Goal: Task Accomplishment & Management: Manage account settings

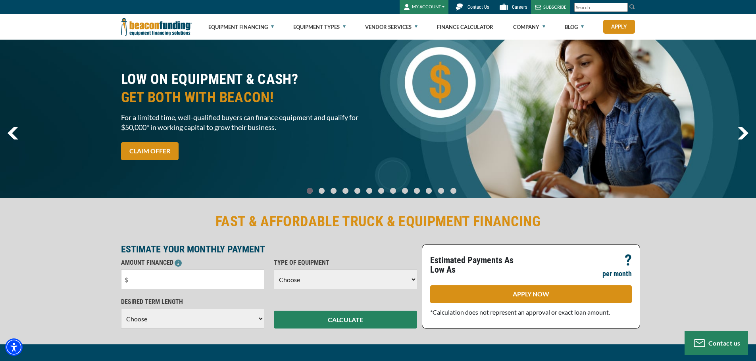
click at [445, 5] on button "MY ACCOUNT" at bounding box center [424, 7] width 49 height 14
click at [409, 22] on link "Login" at bounding box center [431, 23] width 63 height 19
click at [433, 6] on button "MY ACCOUNT" at bounding box center [424, 7] width 49 height 14
click at [414, 23] on link "Login" at bounding box center [431, 23] width 63 height 19
